Goal: Navigation & Orientation: Find specific page/section

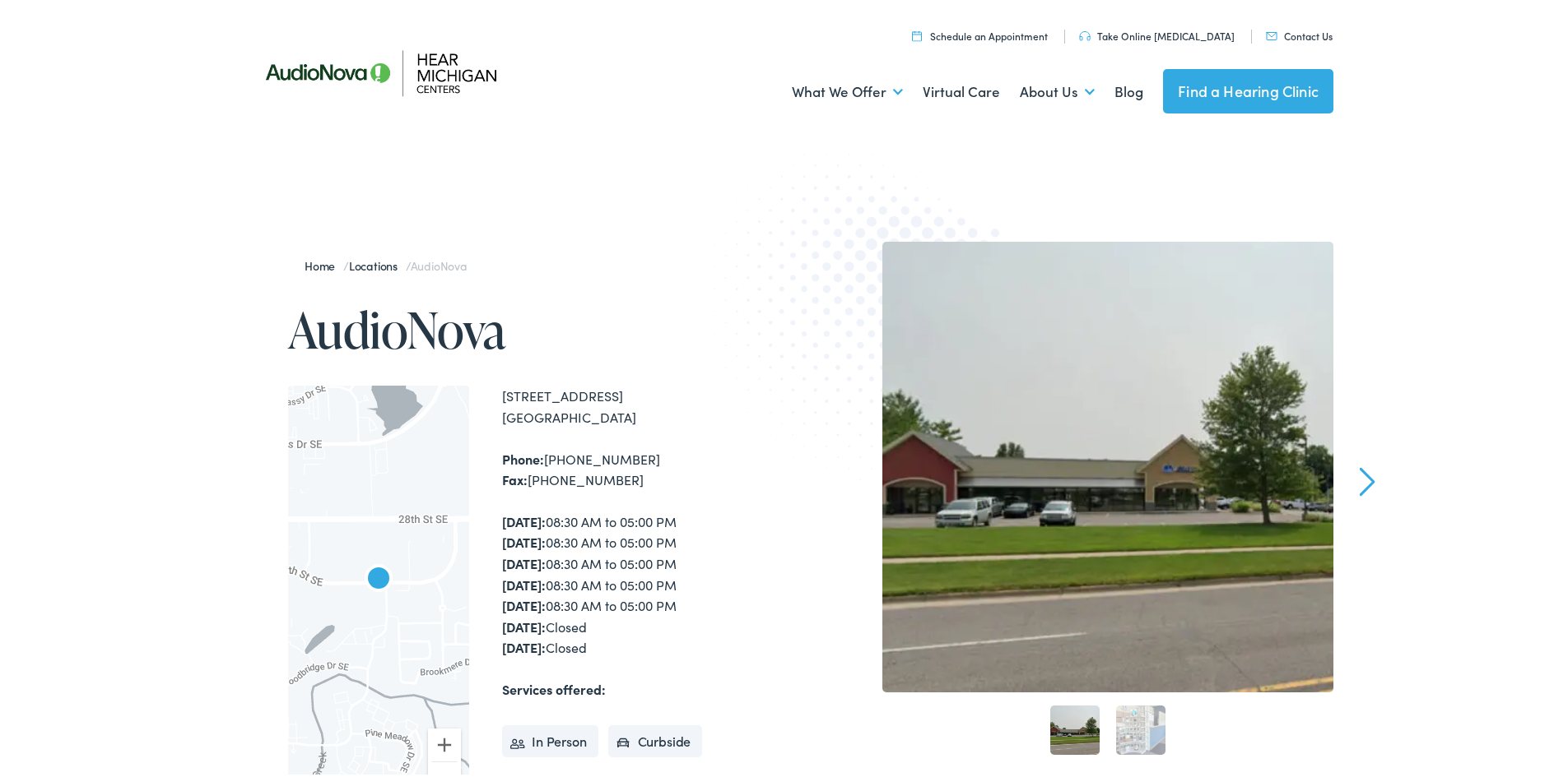
click at [1360, 474] on link "Next" at bounding box center [1367, 479] width 16 height 30
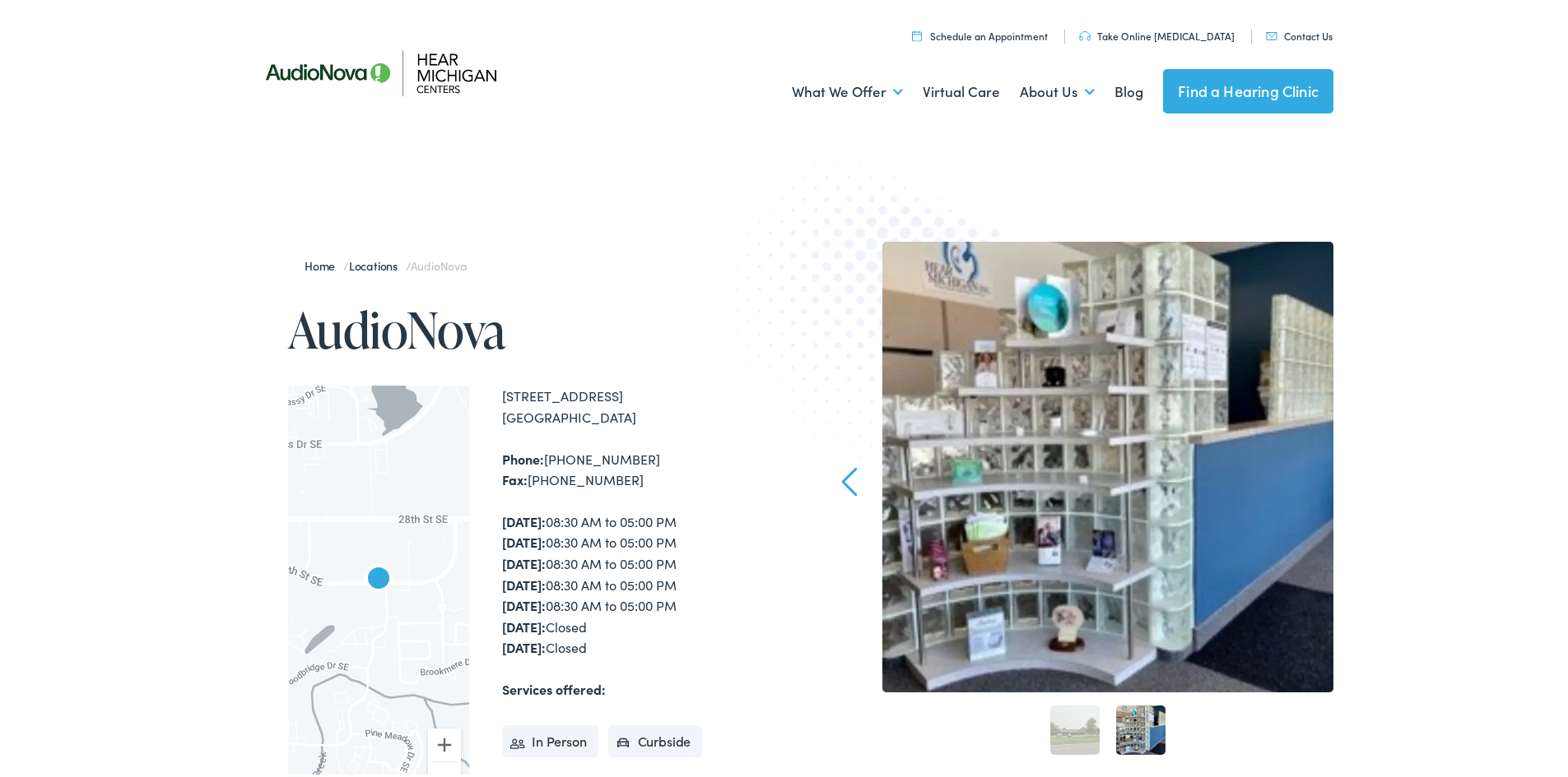
click at [1071, 723] on link "1" at bounding box center [1074, 727] width 50 height 50
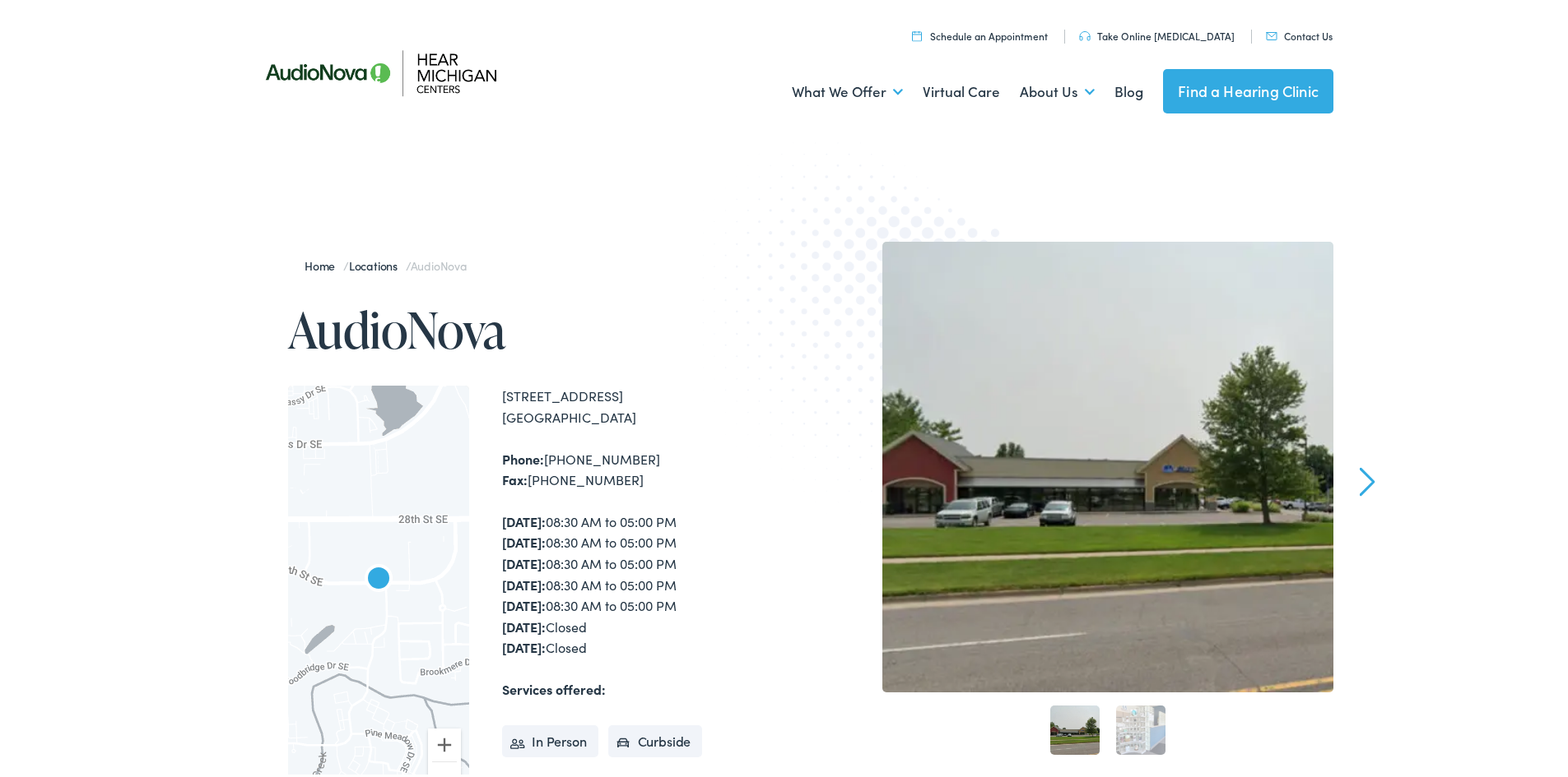
click at [358, 261] on link "Locations" at bounding box center [377, 263] width 56 height 17
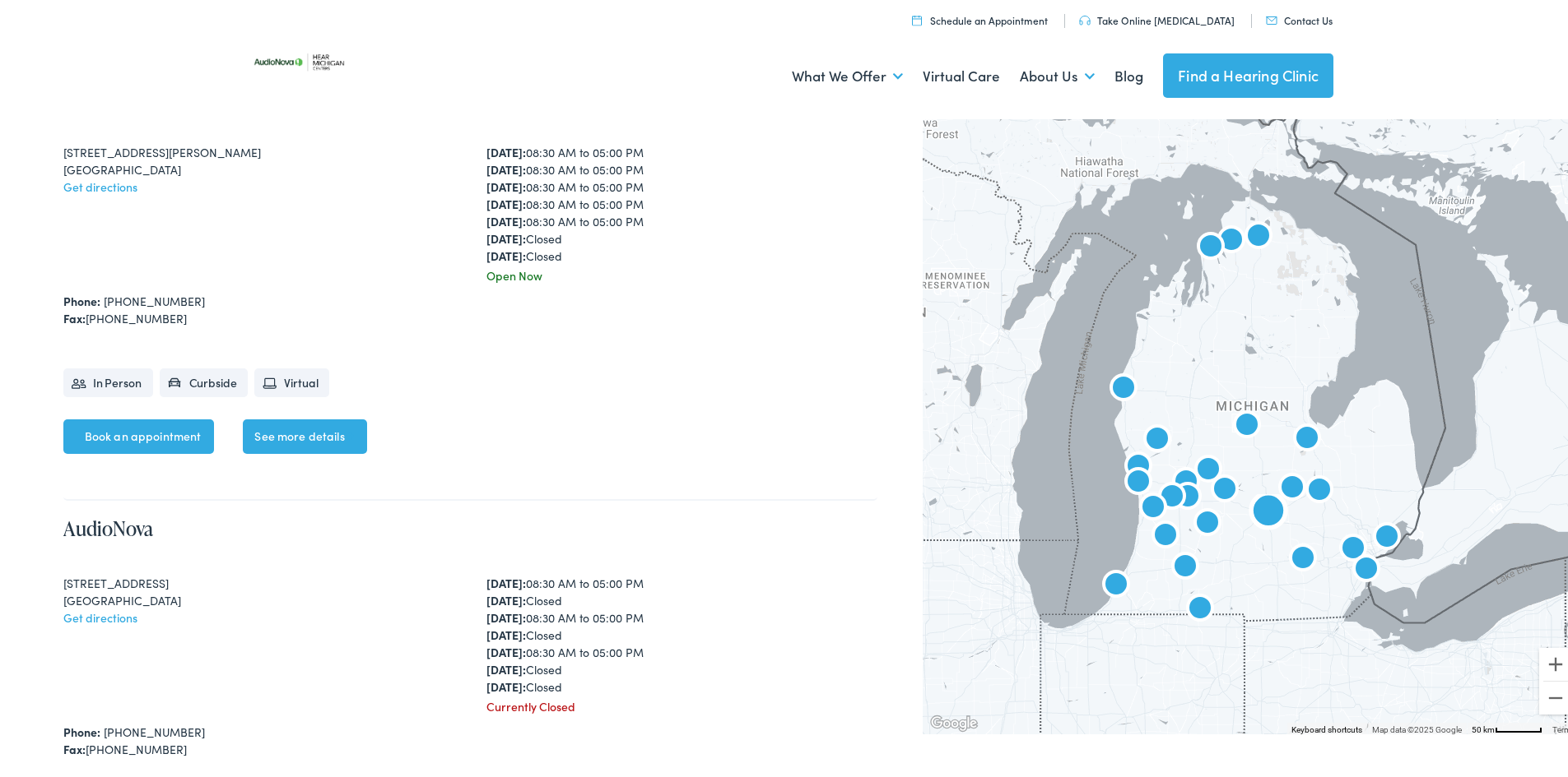
scroll to position [1891, 0]
